Goal: Navigation & Orientation: Go to known website

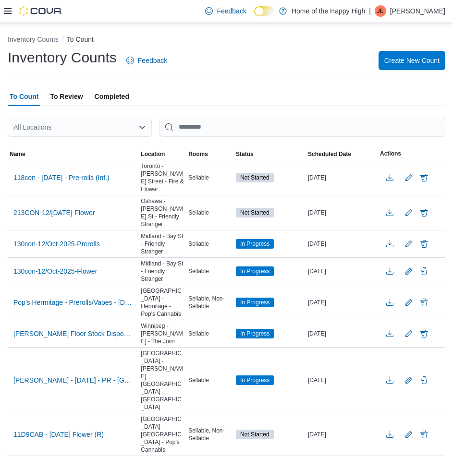
click at [384, 18] on div "Feedback Dark Mode Home of the Happy High | JE [PERSON_NAME]" at bounding box center [323, 10] width 244 height 19
click at [400, 17] on p "[PERSON_NAME]" at bounding box center [417, 11] width 55 height 12
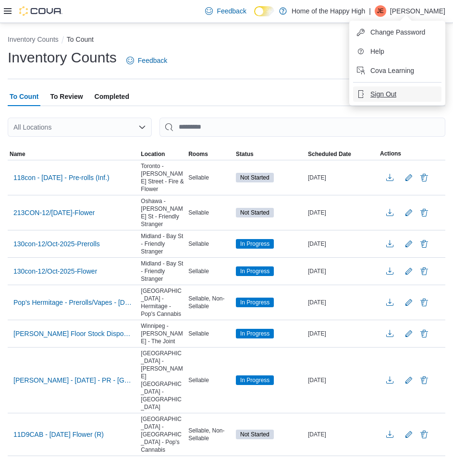
click at [380, 92] on span "Sign Out" at bounding box center [383, 94] width 26 height 10
